Goal: Transaction & Acquisition: Obtain resource

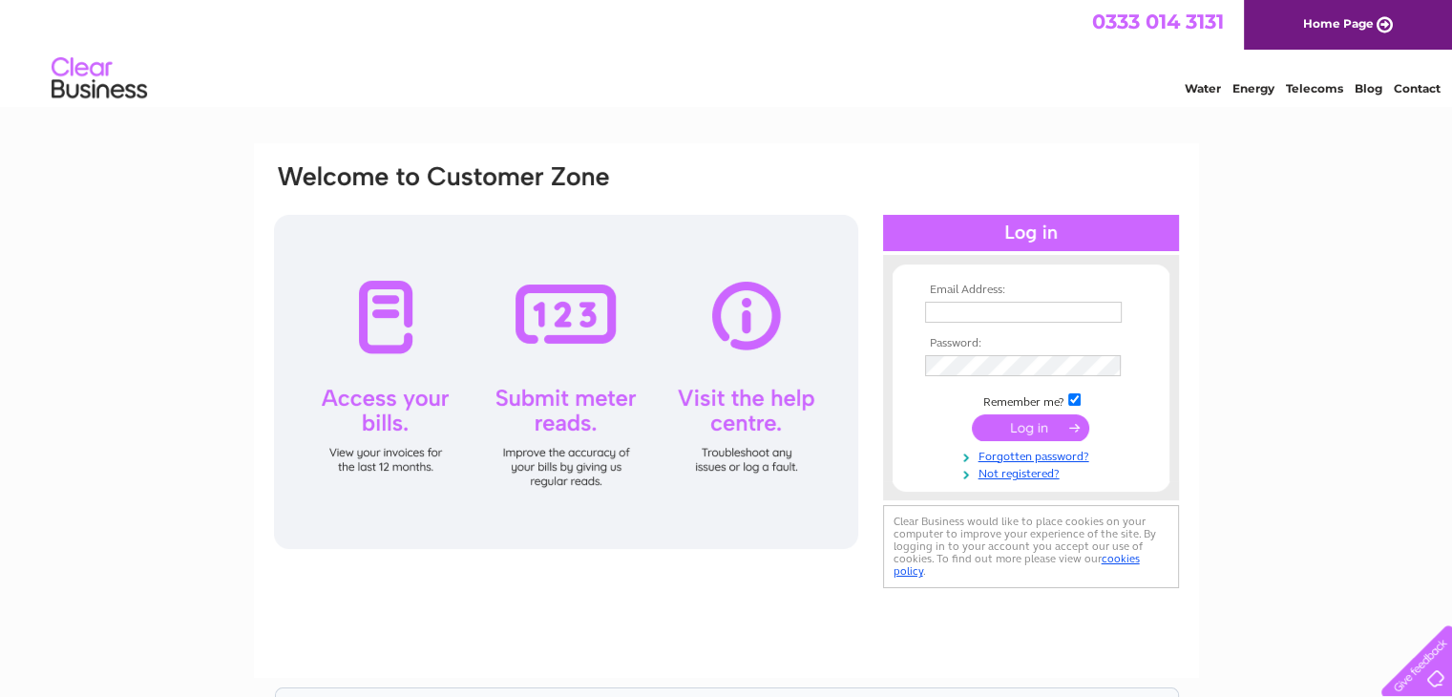
type input "[EMAIL_ADDRESS][DOMAIN_NAME]"
click at [1024, 426] on input "submit" at bounding box center [1030, 427] width 117 height 27
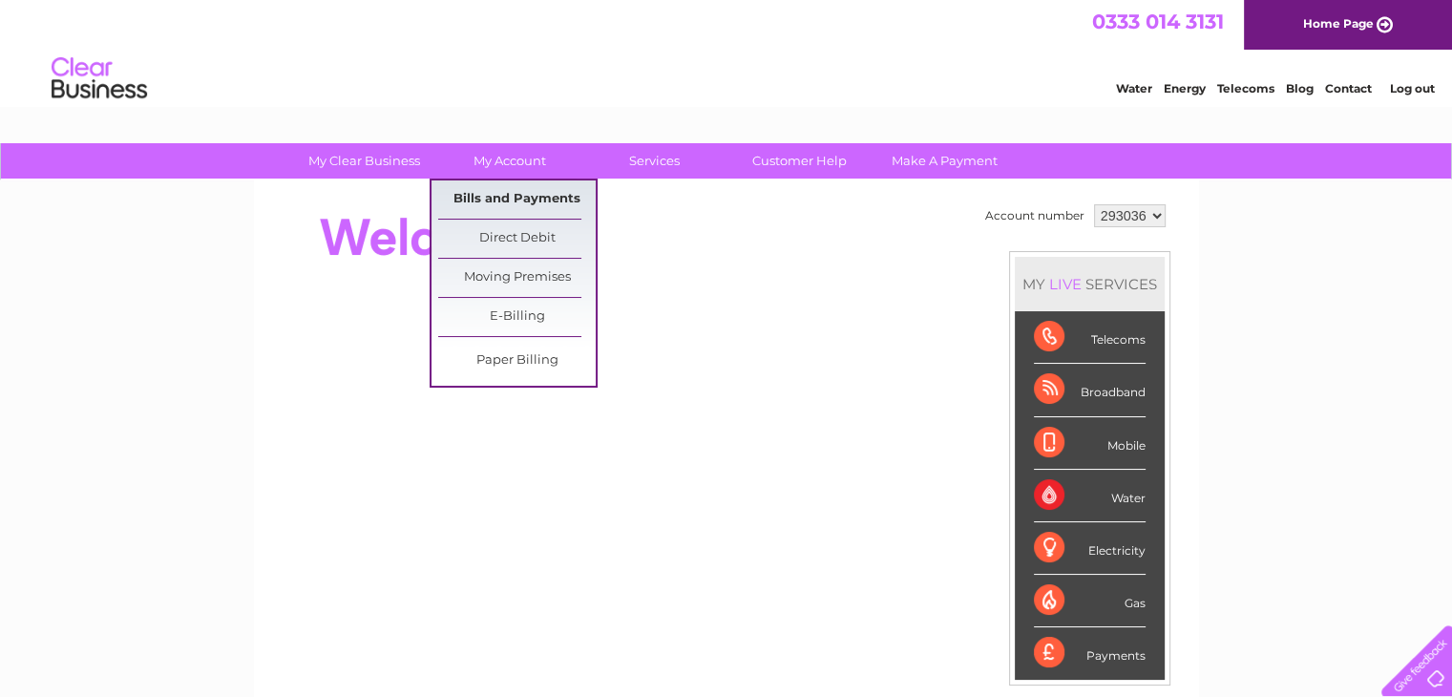
click at [504, 200] on link "Bills and Payments" at bounding box center [517, 199] width 158 height 38
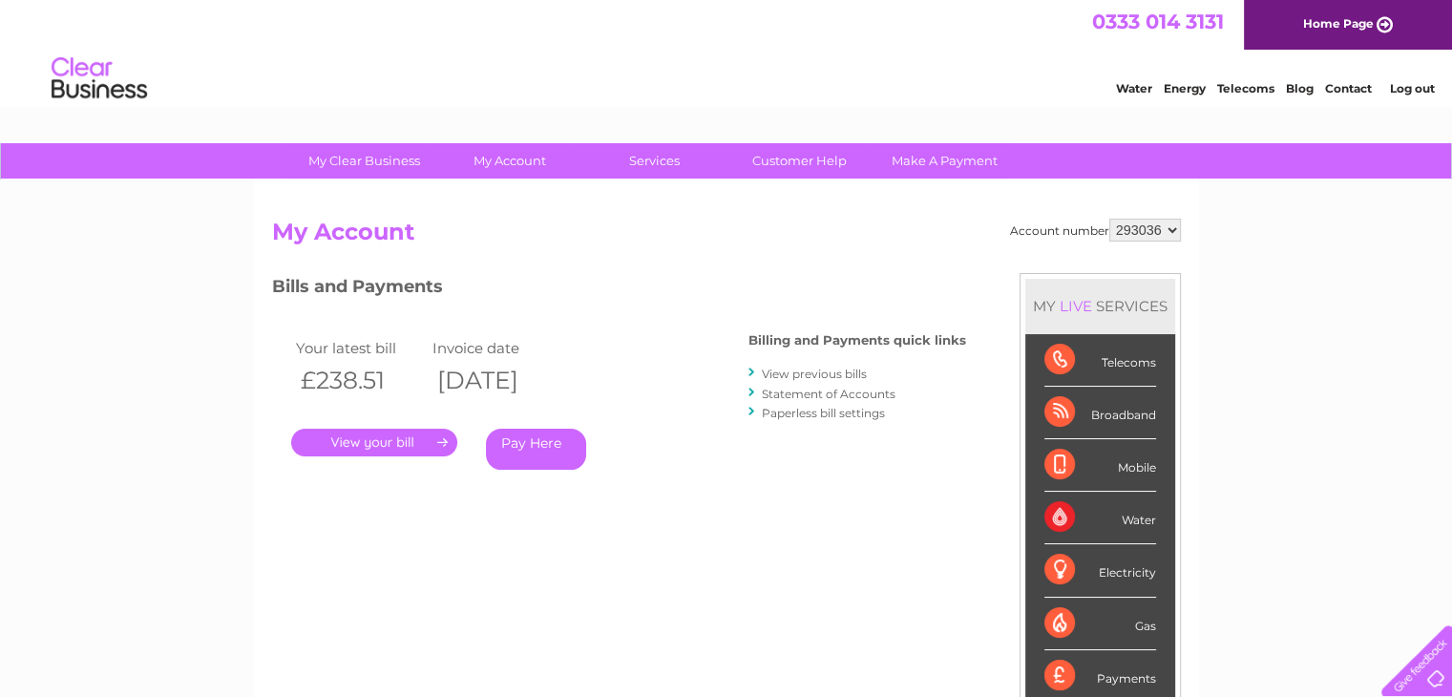
click at [384, 445] on link "." at bounding box center [374, 443] width 166 height 28
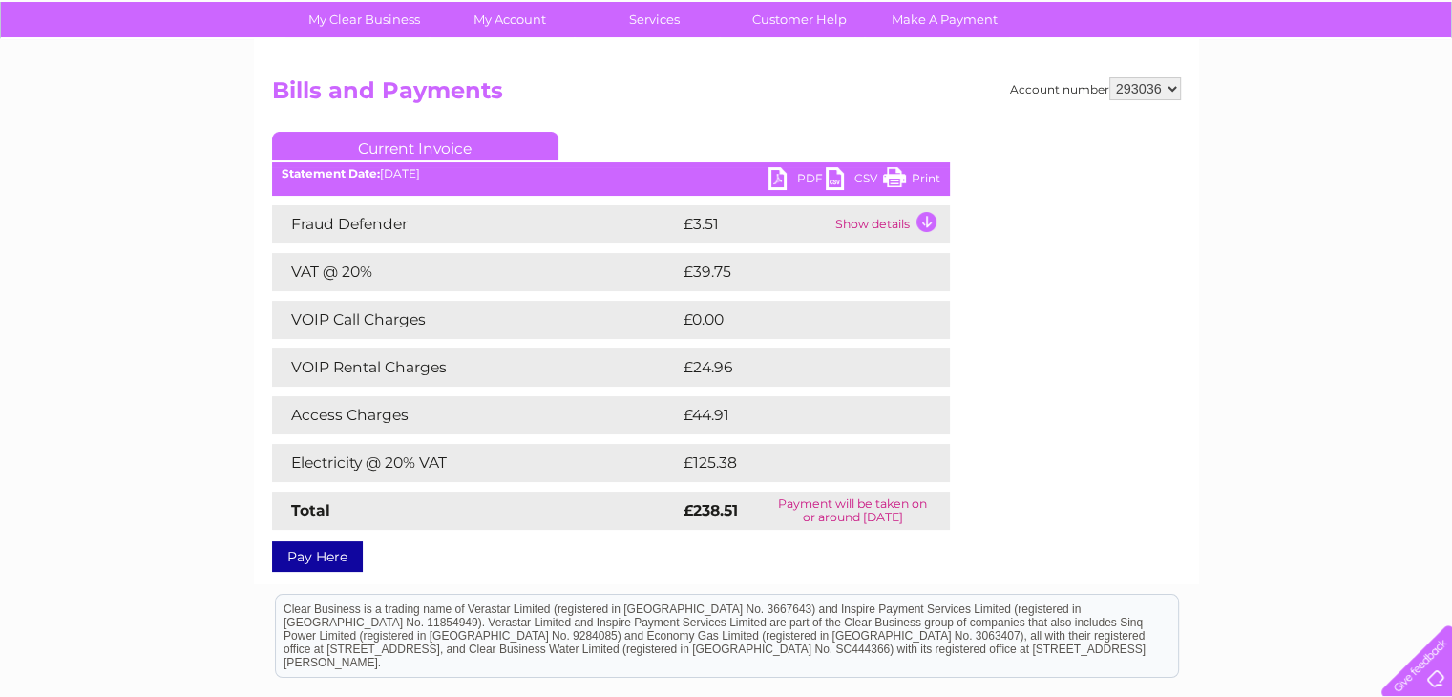
scroll to position [191, 0]
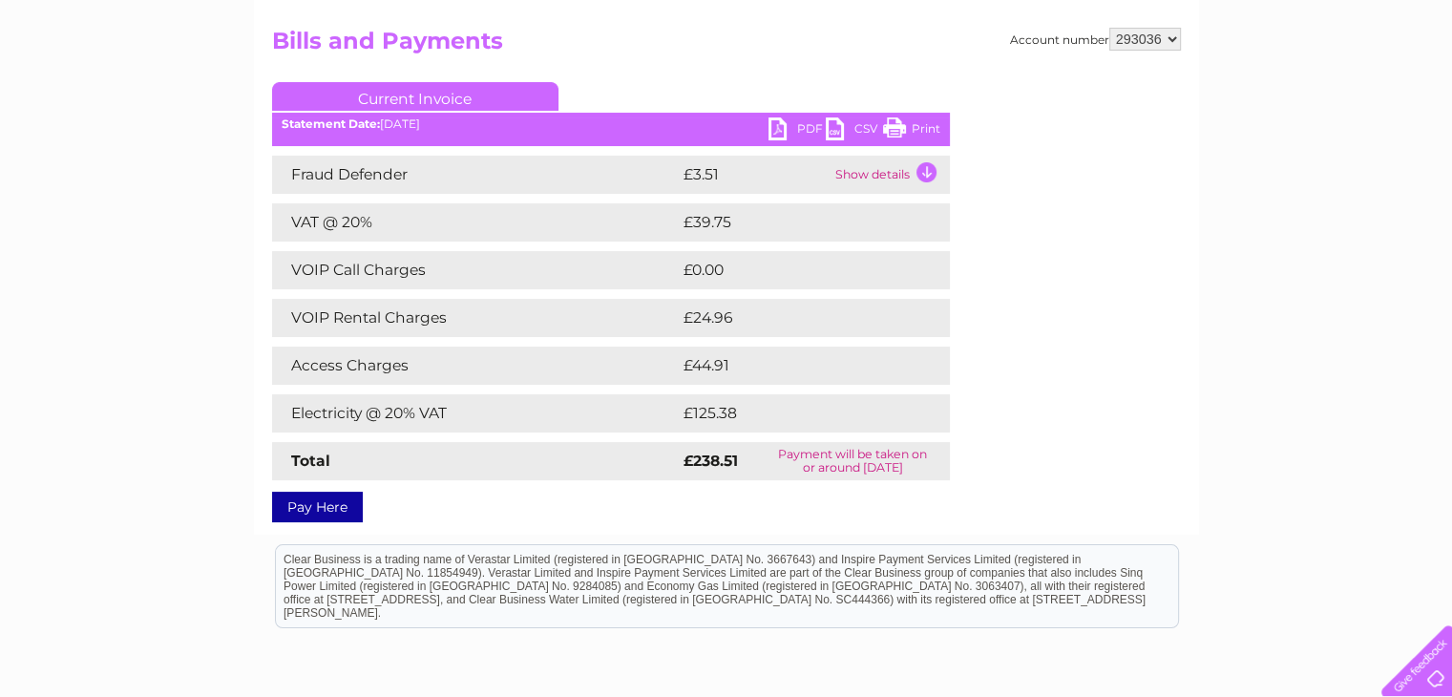
click at [781, 126] on link "PDF" at bounding box center [797, 131] width 57 height 28
